Goal: Find specific page/section: Find specific page/section

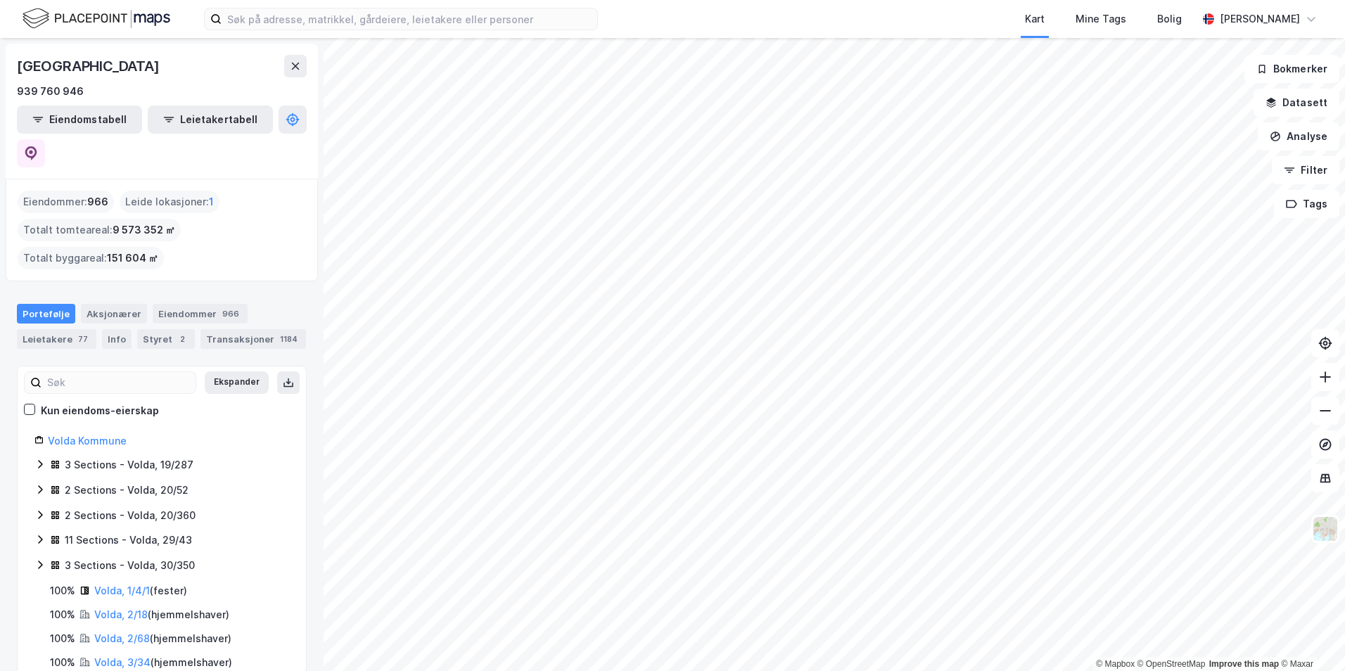
click at [56, 124] on button "Eiendomstabell" at bounding box center [79, 119] width 125 height 28
